Goal: Find specific page/section

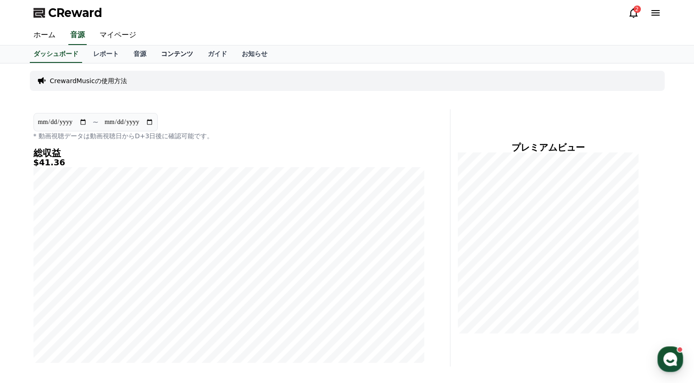
click at [156, 49] on link "コンテンツ" at bounding box center [177, 53] width 47 height 17
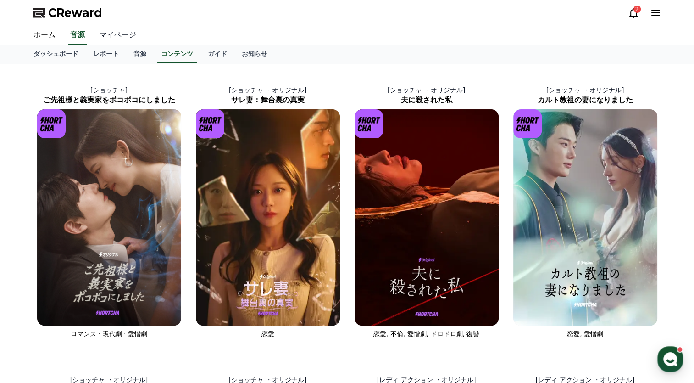
click at [111, 40] on link "マイページ" at bounding box center [117, 35] width 51 height 19
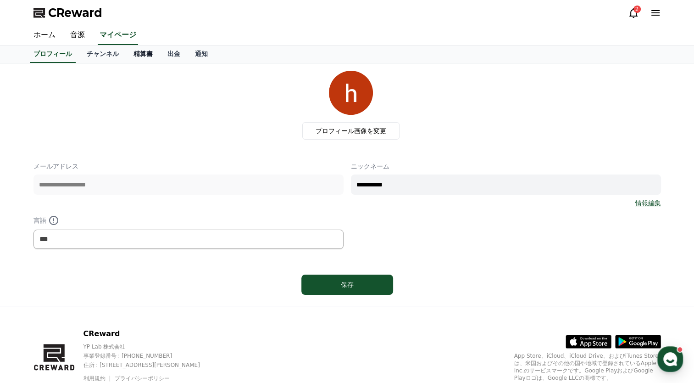
click at [139, 58] on link "精算書" at bounding box center [143, 53] width 34 height 17
